Goal: Check status: Check status

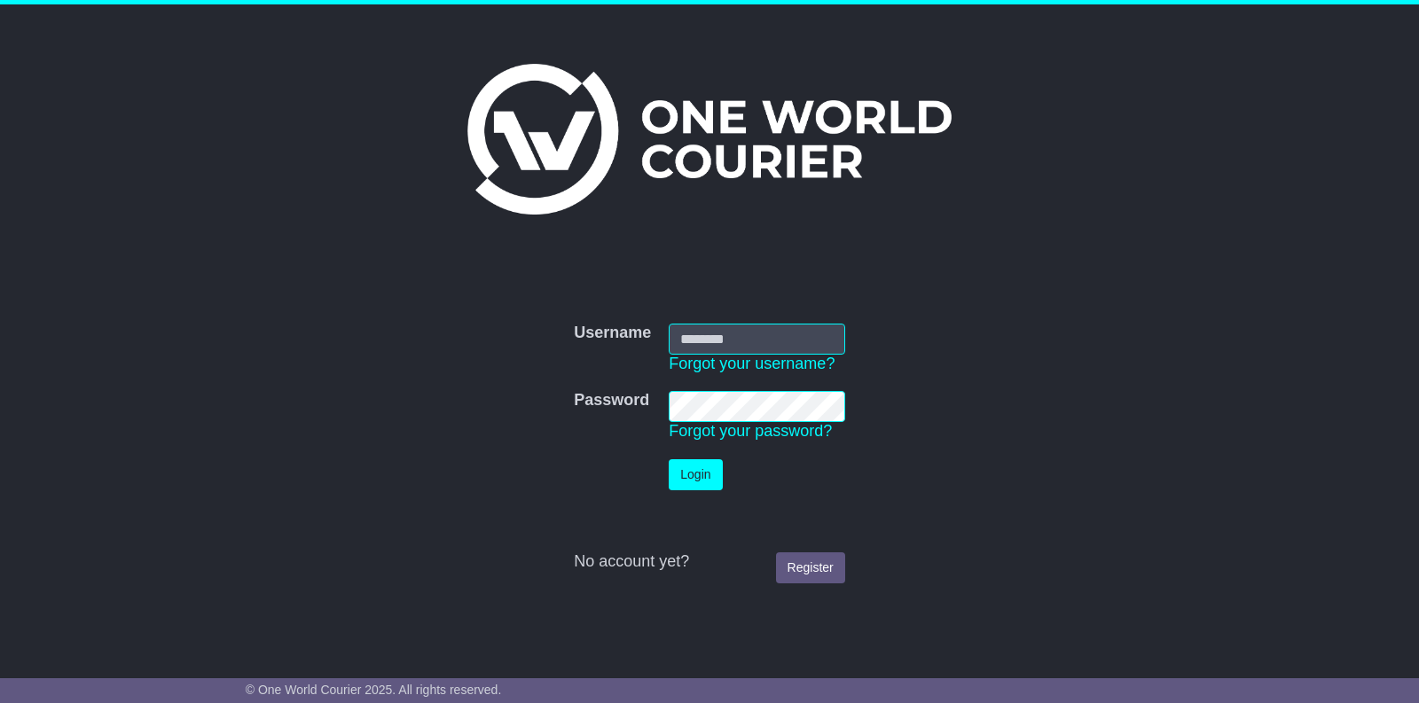
type input "**********"
click at [689, 481] on button "Login" at bounding box center [695, 474] width 53 height 31
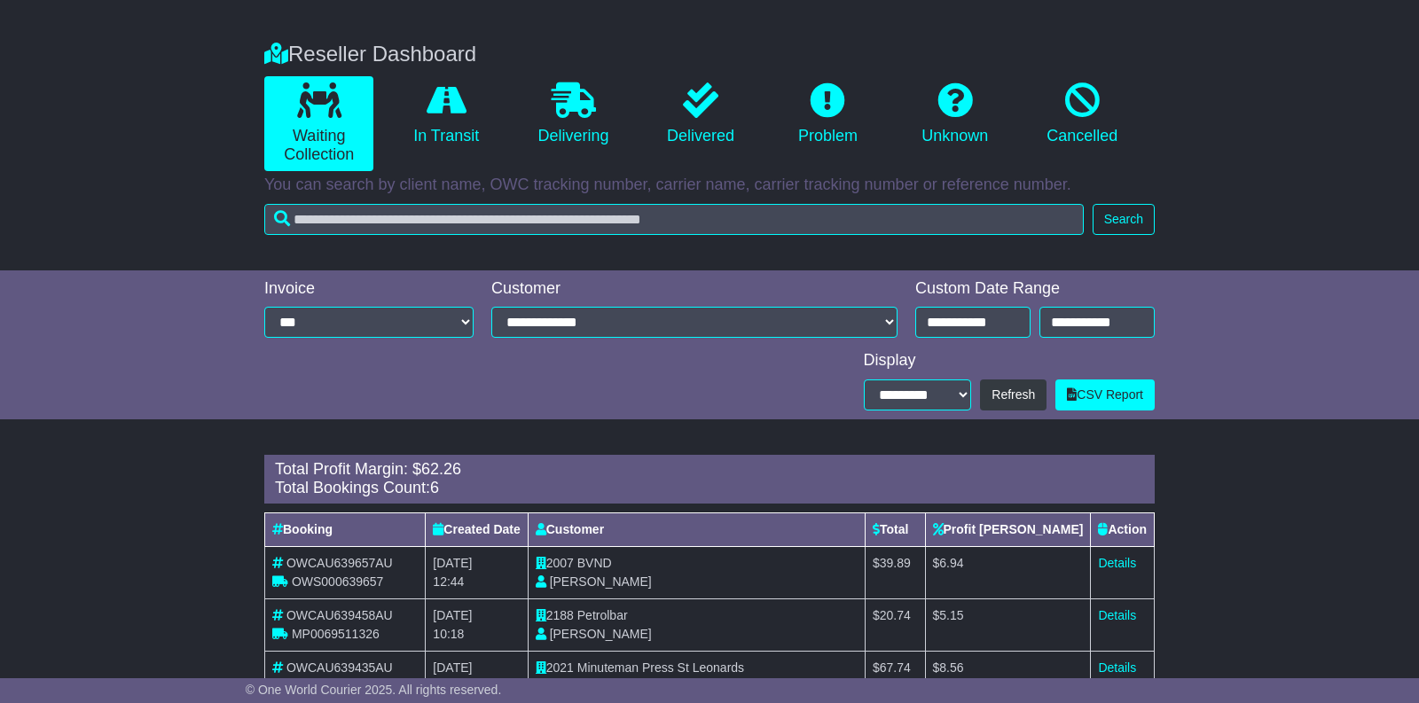
scroll to position [278, 0]
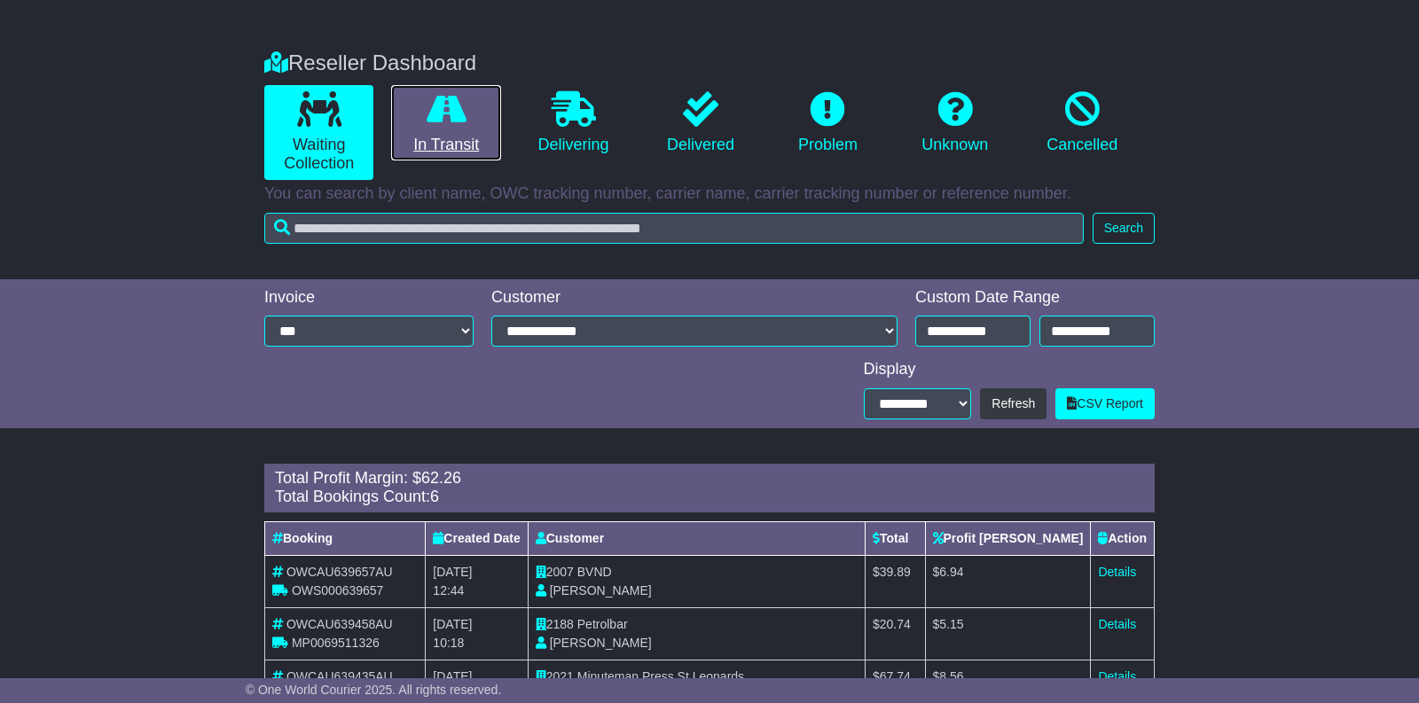
click at [458, 144] on link "In Transit" at bounding box center [445, 123] width 109 height 76
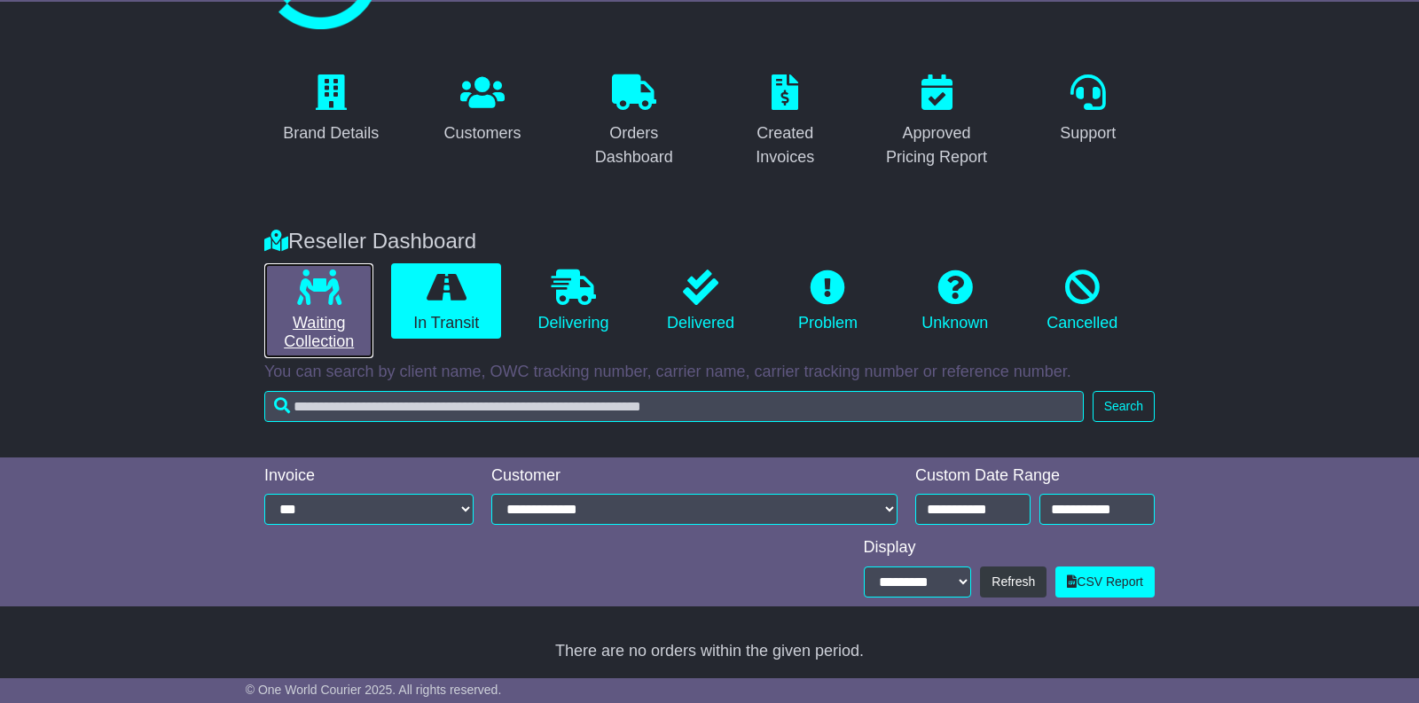
click at [333, 331] on link "Waiting Collection" at bounding box center [318, 310] width 109 height 95
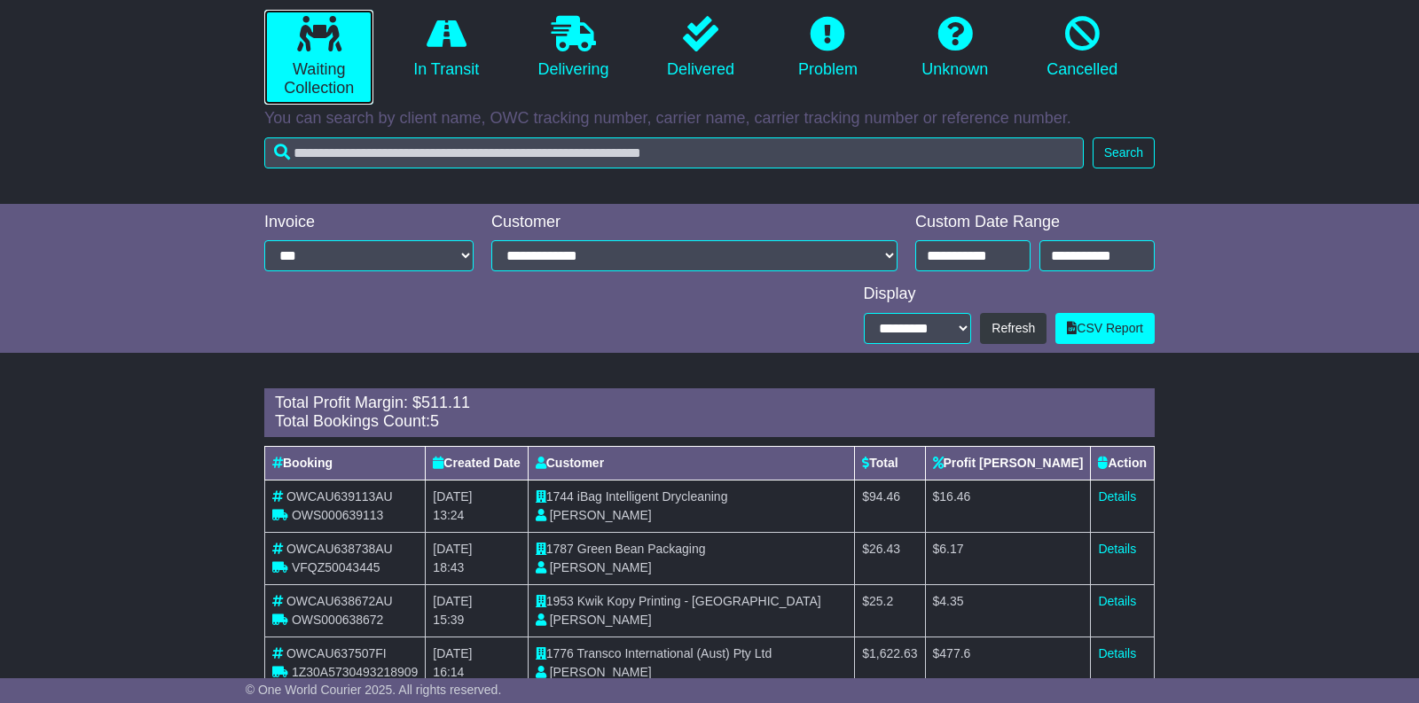
scroll to position [335, 0]
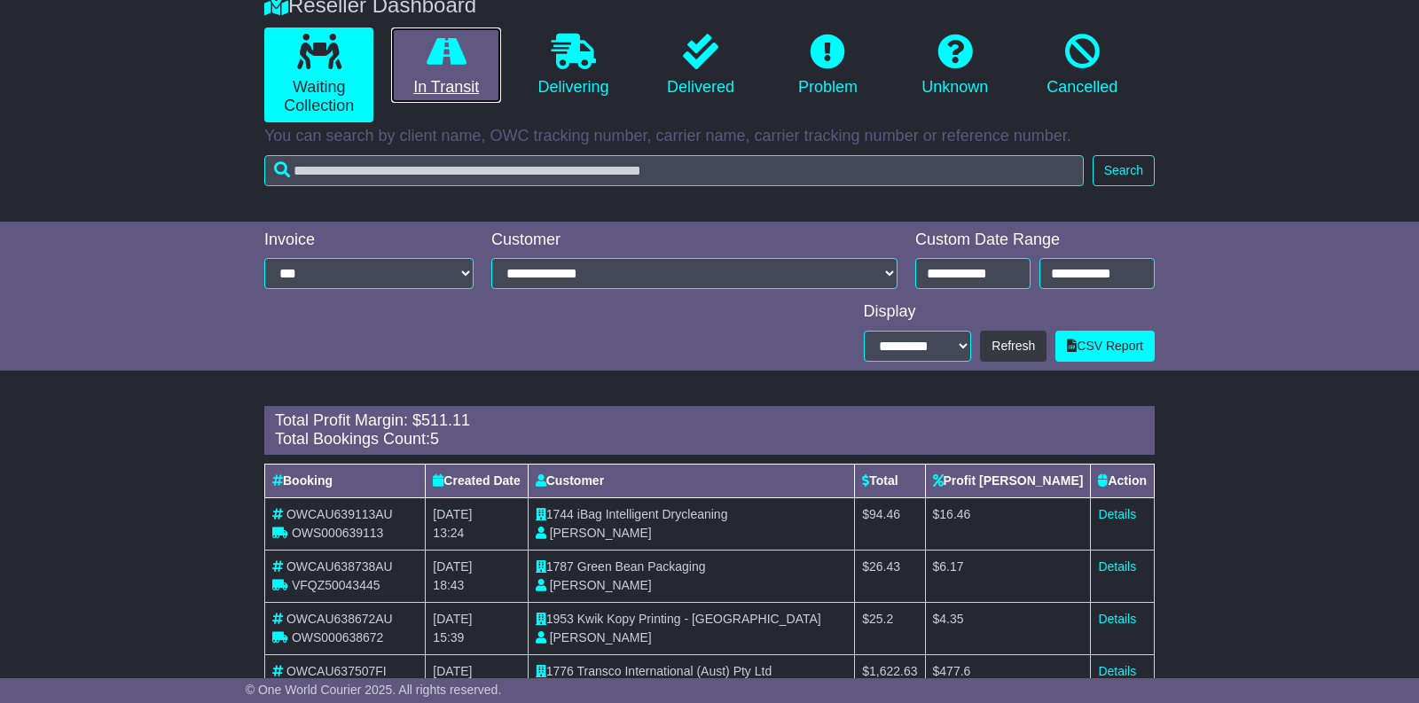
click at [461, 85] on link "In Transit" at bounding box center [445, 65] width 109 height 76
